Goal: Transaction & Acquisition: Purchase product/service

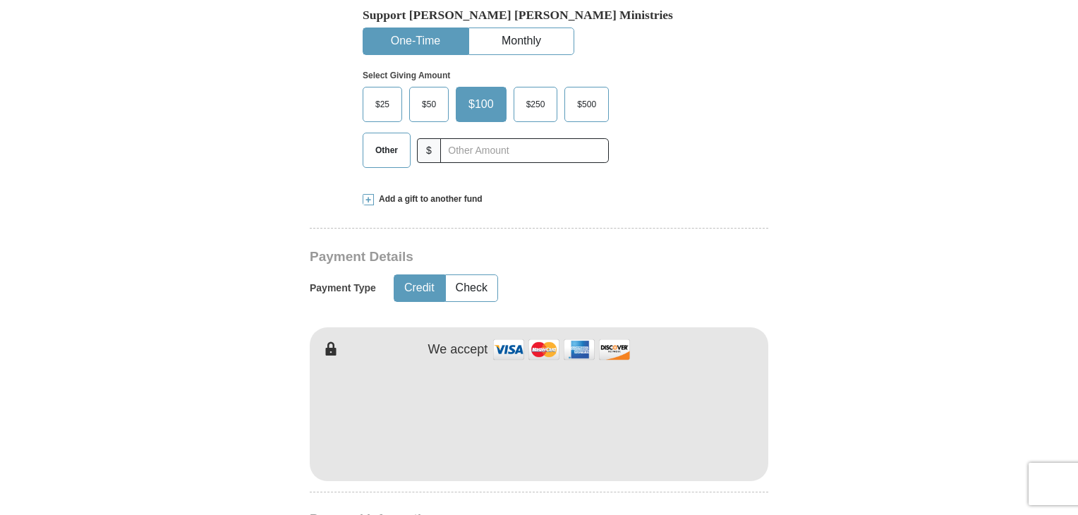
scroll to position [543, 0]
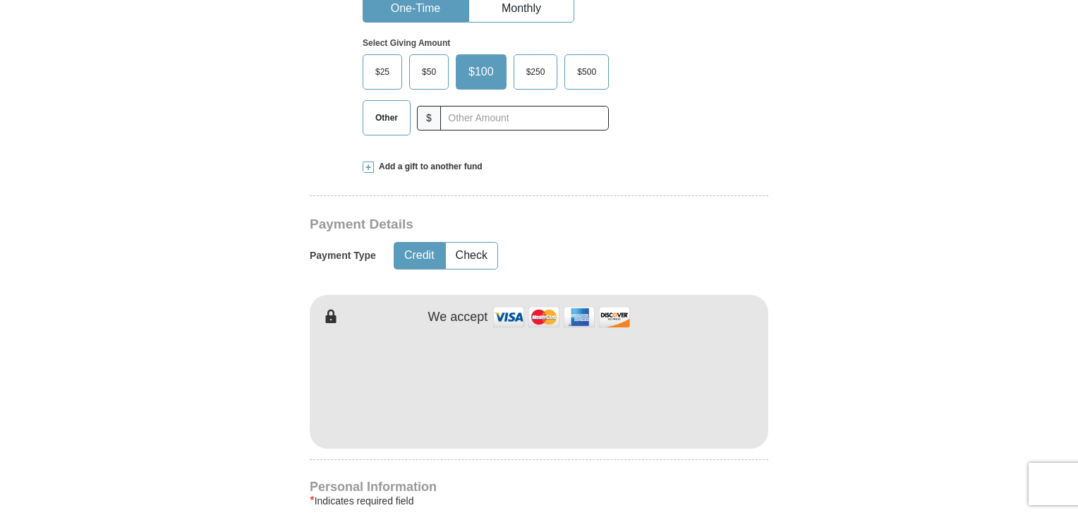
click at [428, 61] on span "$50" at bounding box center [429, 71] width 28 height 21
click at [0, 0] on input "$50" at bounding box center [0, 0] width 0 height 0
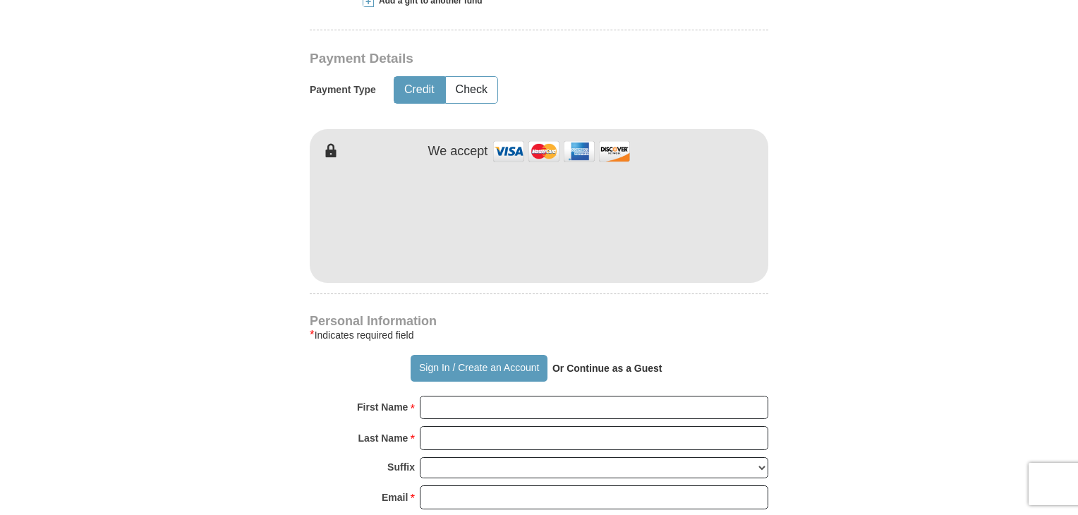
scroll to position [711, 0]
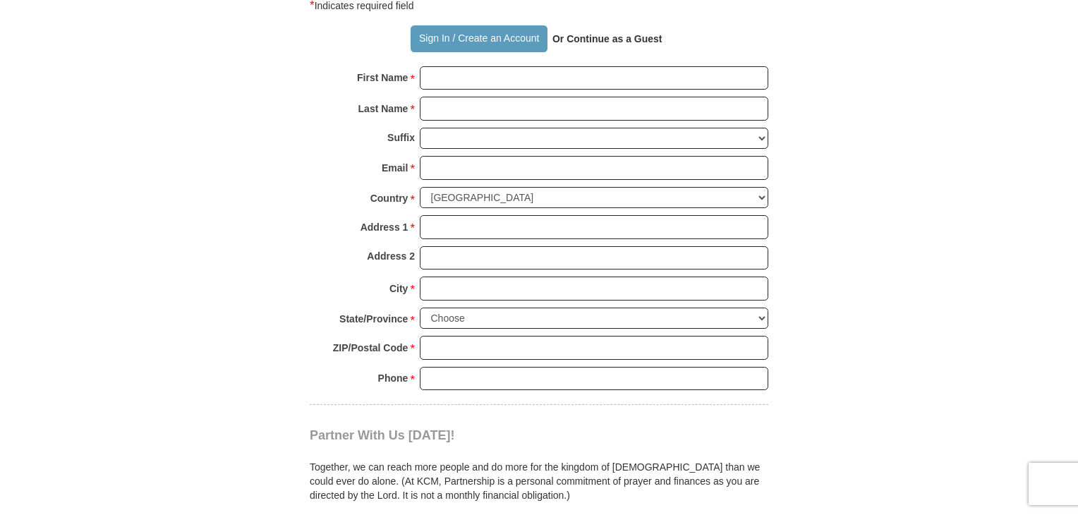
scroll to position [1032, 0]
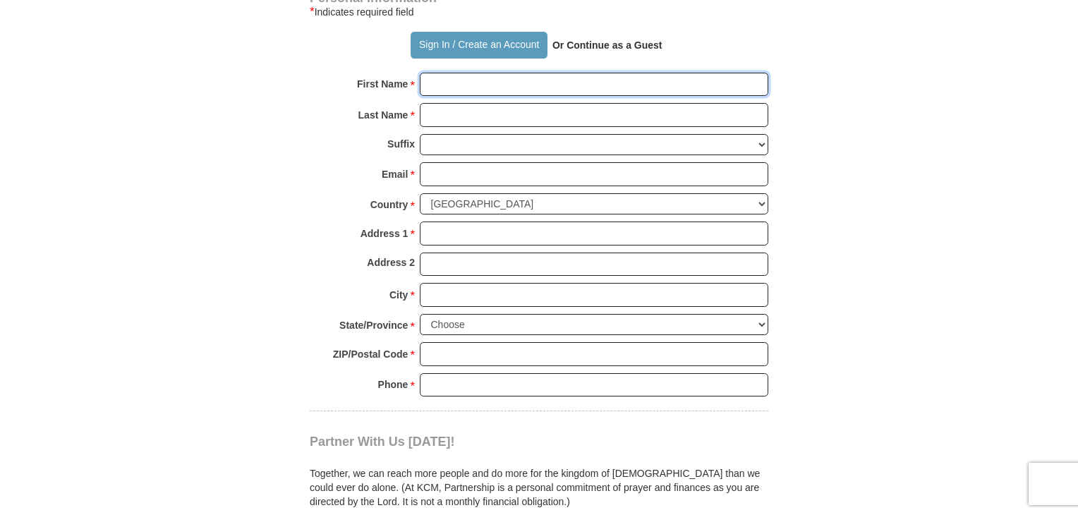
click at [450, 73] on input "First Name *" at bounding box center [594, 85] width 349 height 24
type input "[PERSON_NAME]"
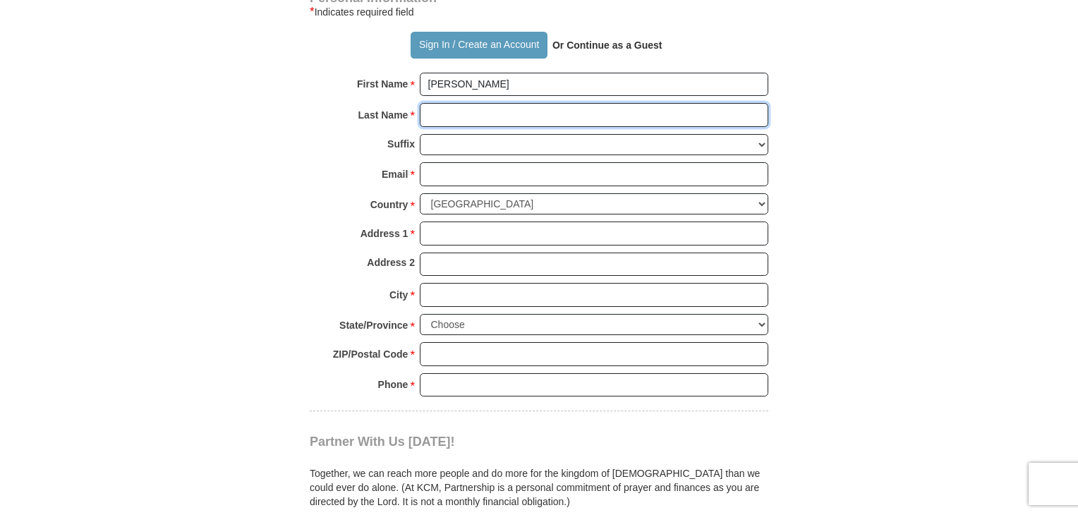
click at [426, 103] on input "Last Name *" at bounding box center [594, 115] width 349 height 24
type input "Bright"
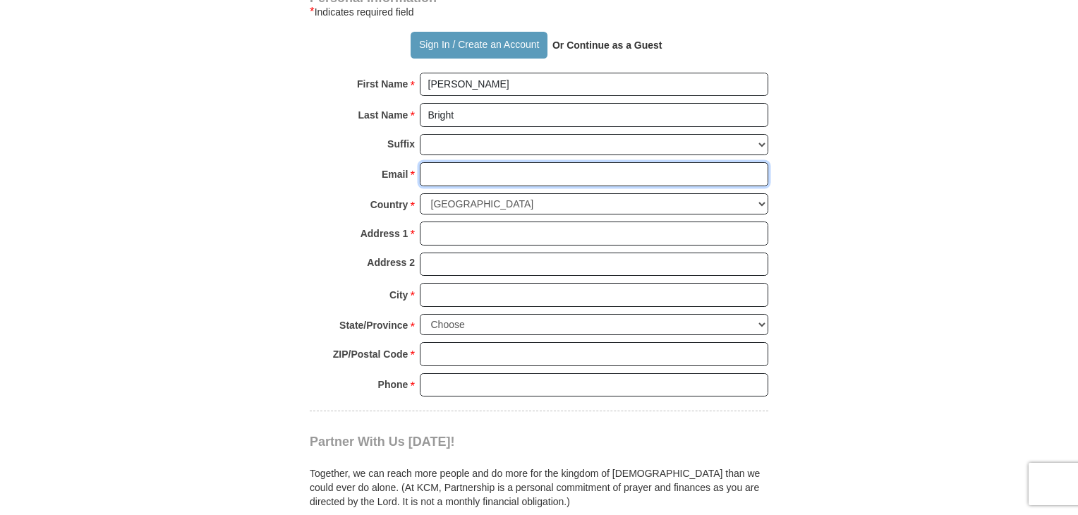
click at [457, 162] on input "Email *" at bounding box center [594, 174] width 349 height 24
type input "[EMAIL_ADDRESS][DOMAIN_NAME]"
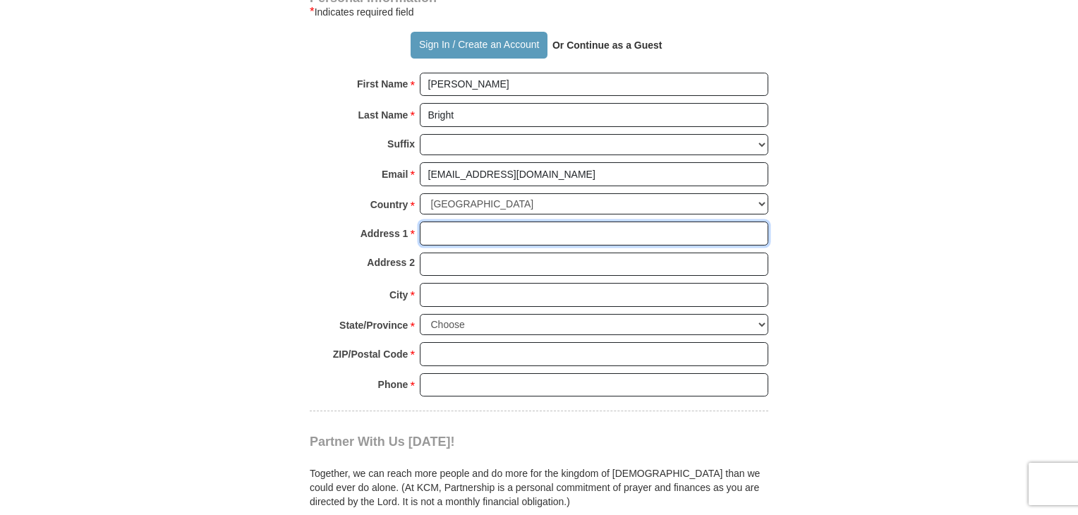
type input "[STREET_ADDRESS][PERSON_NAME]"
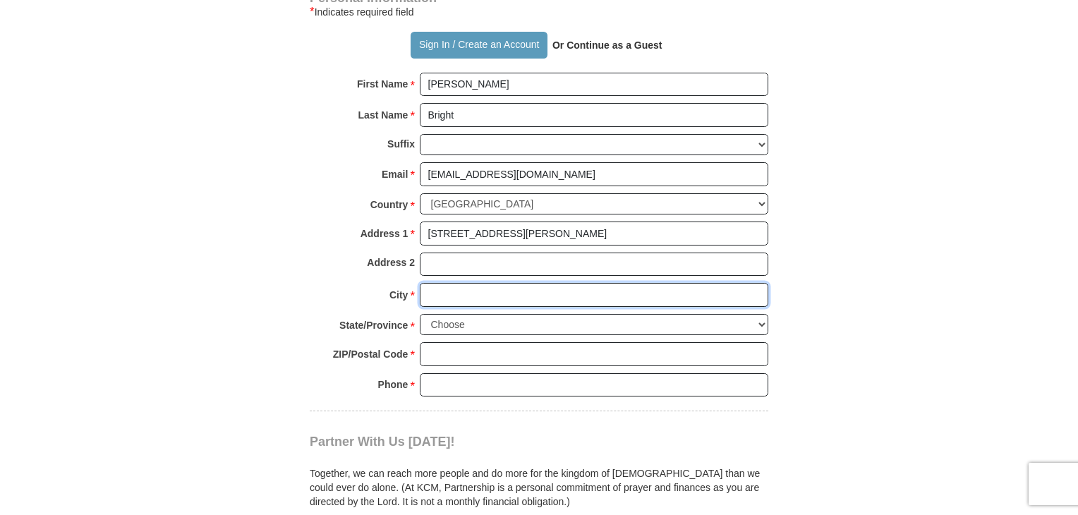
type input "[GEOGRAPHIC_DATA]"
select select "NC"
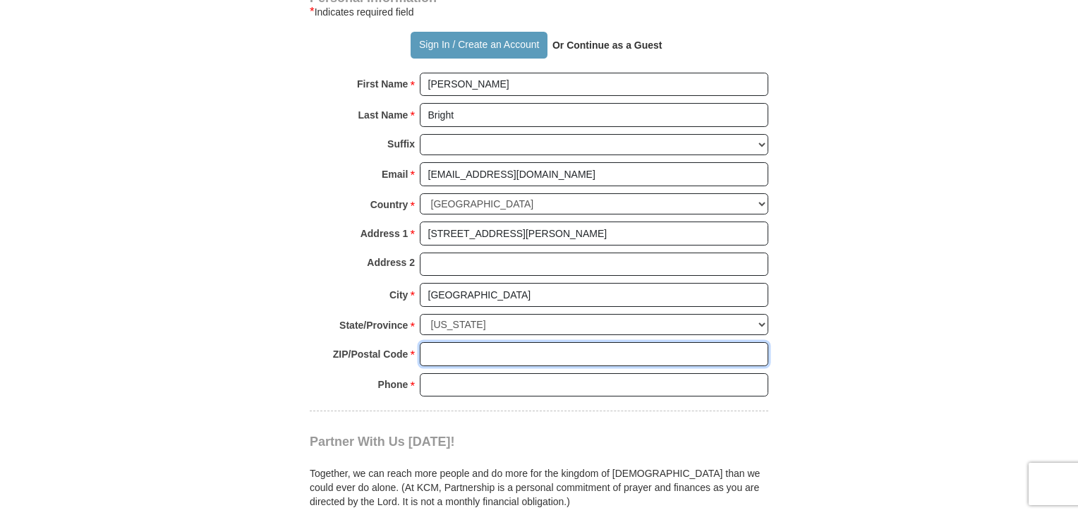
type input "27707"
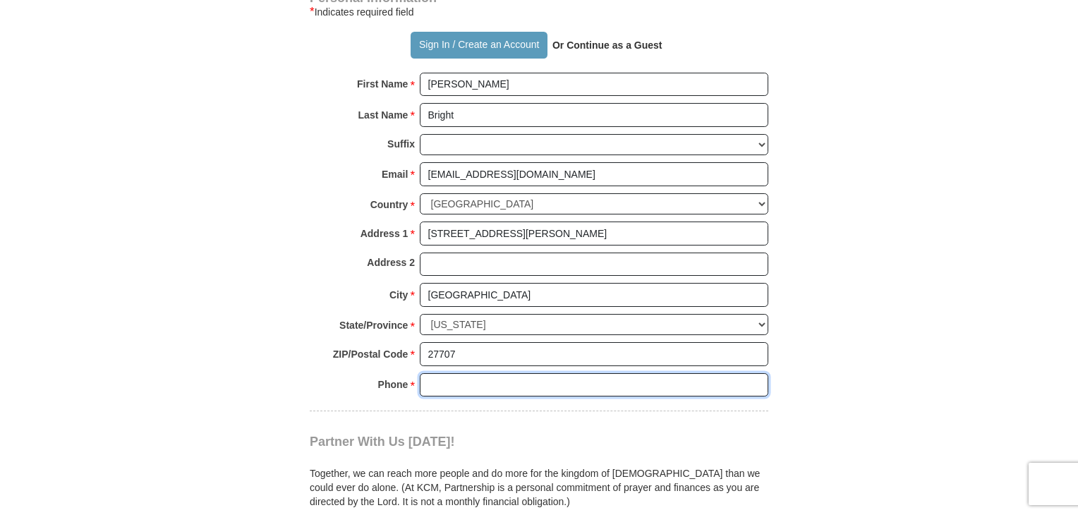
type input "9196825651"
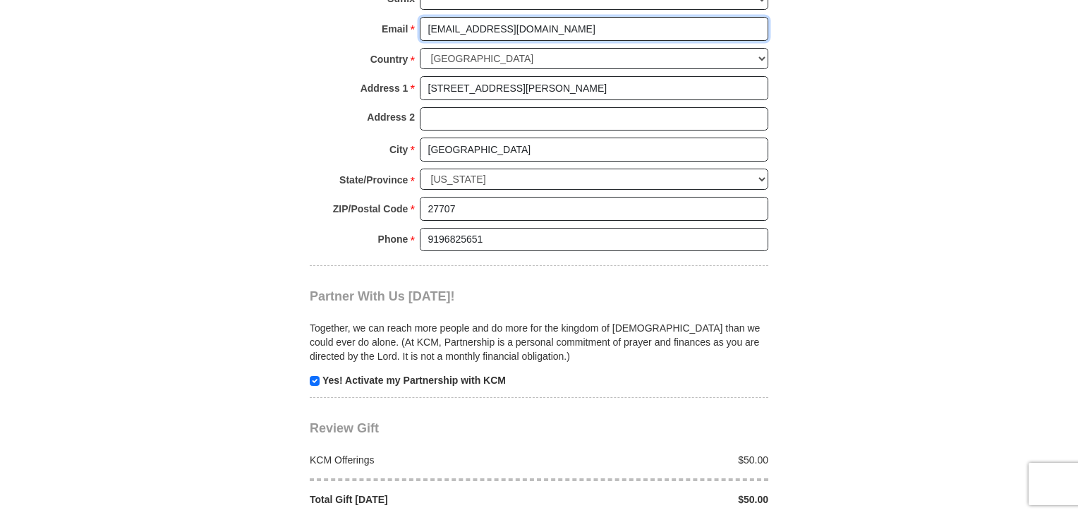
scroll to position [1311, 0]
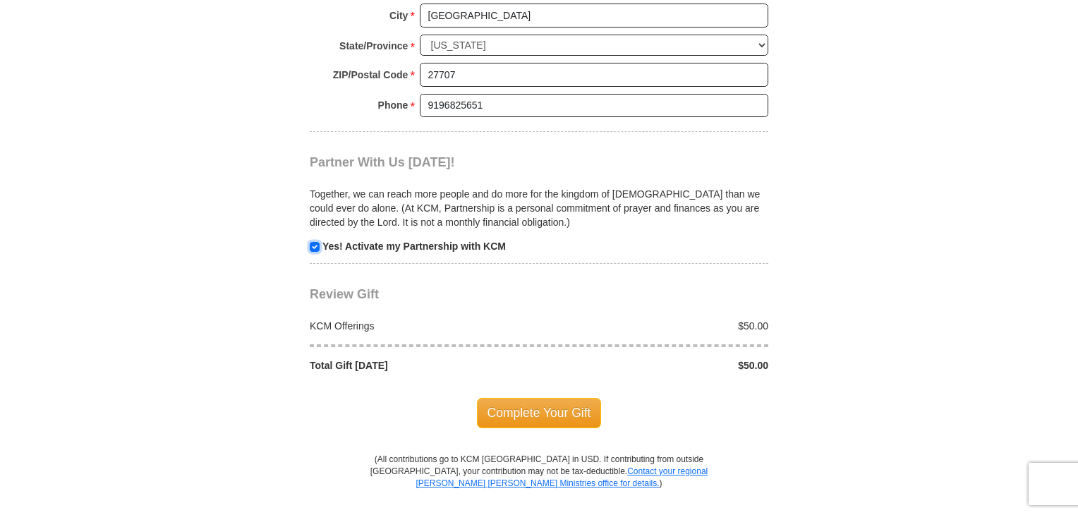
click at [313, 242] on input "checkbox" at bounding box center [315, 247] width 10 height 10
checkbox input "false"
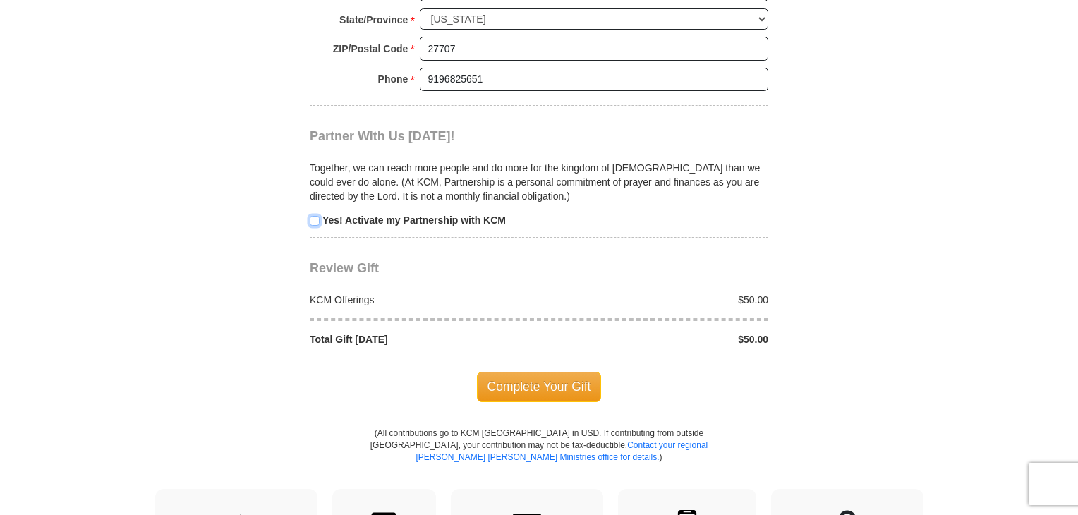
scroll to position [1338, 0]
click at [550, 371] on span "Complete Your Gift" at bounding box center [539, 386] width 125 height 30
